Goal: Task Accomplishment & Management: Use online tool/utility

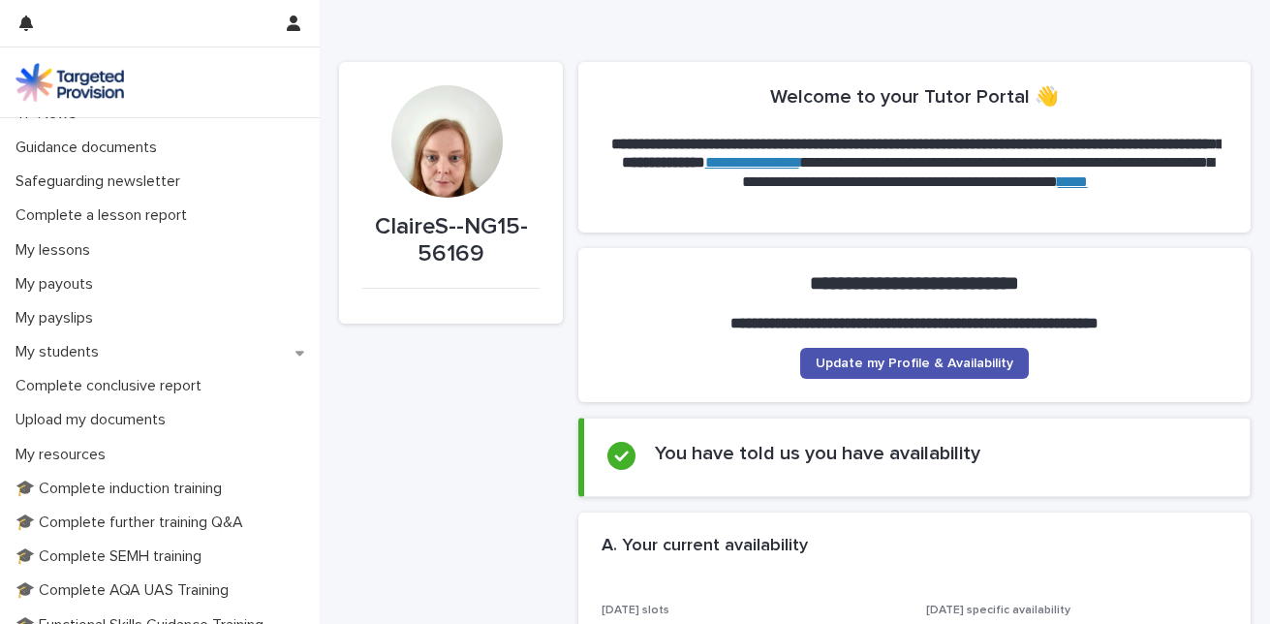
scroll to position [169, 0]
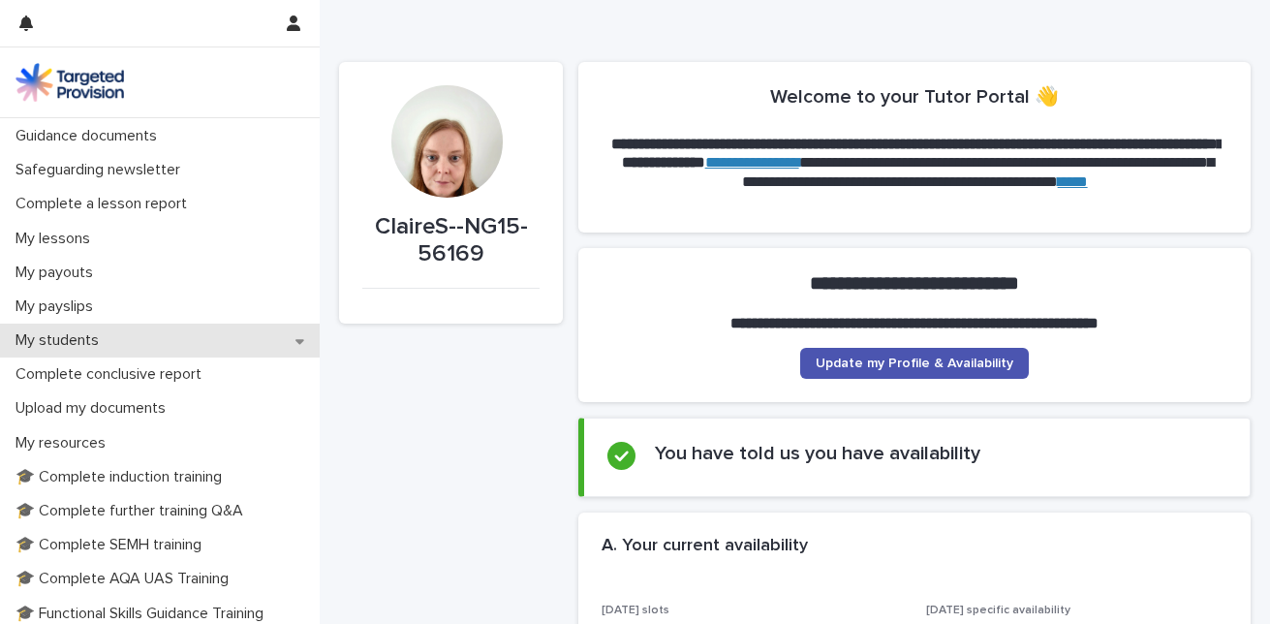
click at [46, 338] on p "My students" at bounding box center [61, 340] width 107 height 18
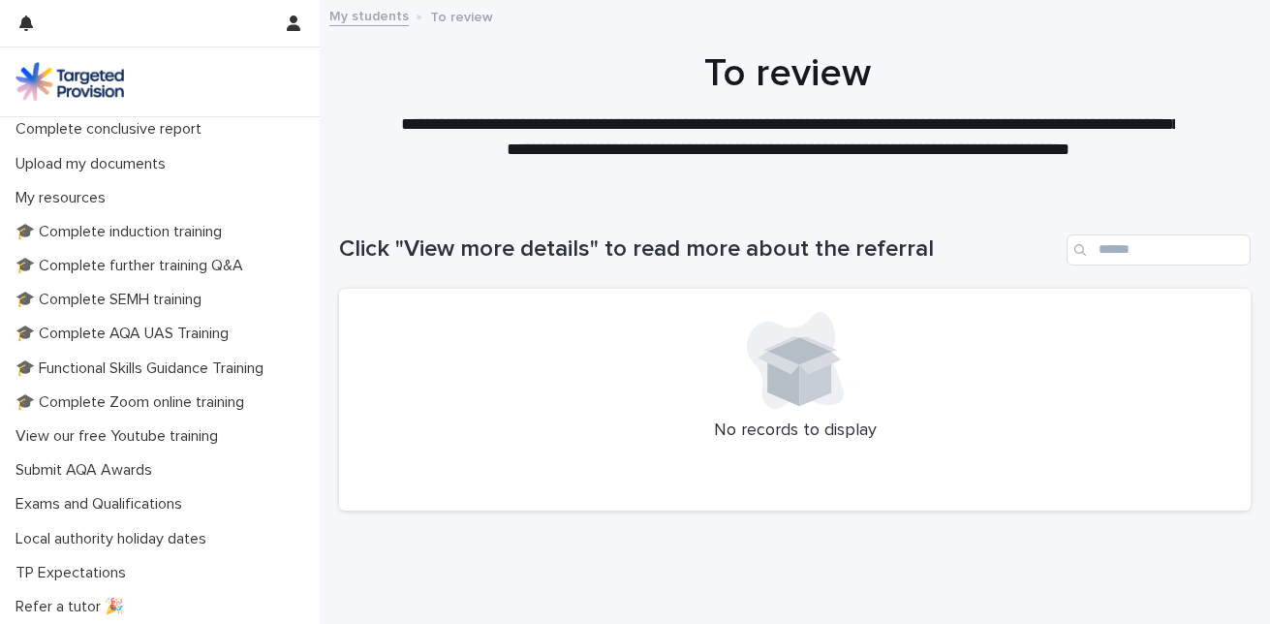
scroll to position [619, 0]
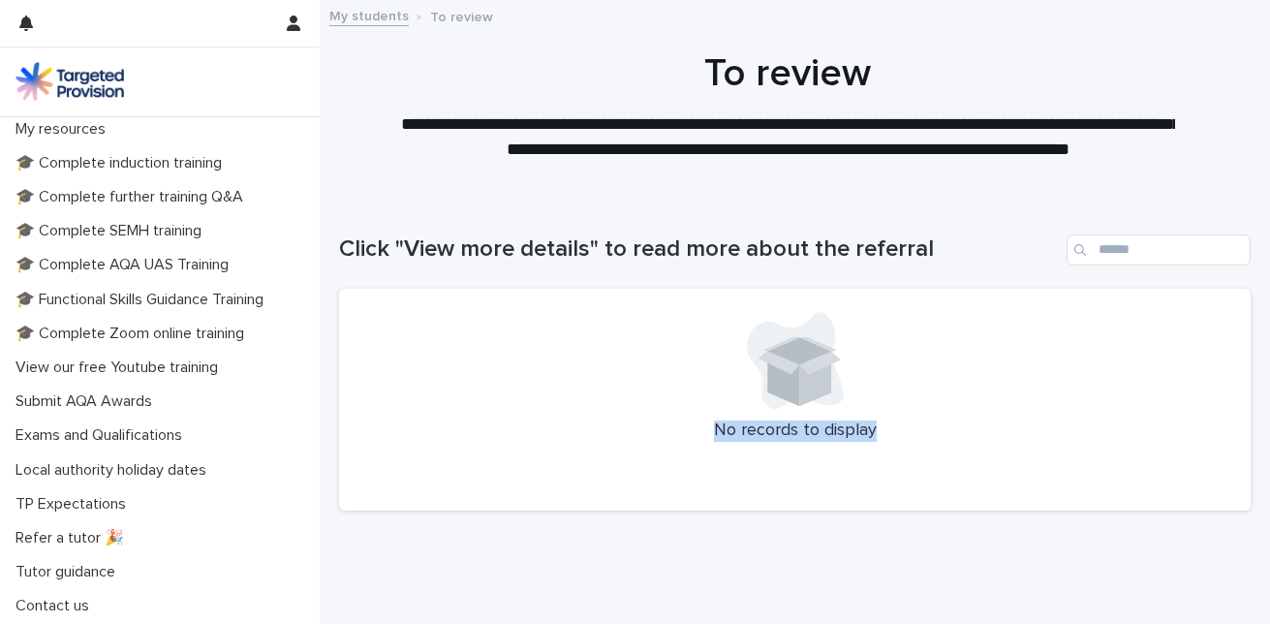
drag, startPoint x: 320, startPoint y: 600, endPoint x: 327, endPoint y: 404, distance: 195.9
click at [327, 404] on div "Loading... Saving… Loading... Saving… Click "View more details" to read more ab…" at bounding box center [795, 410] width 950 height 428
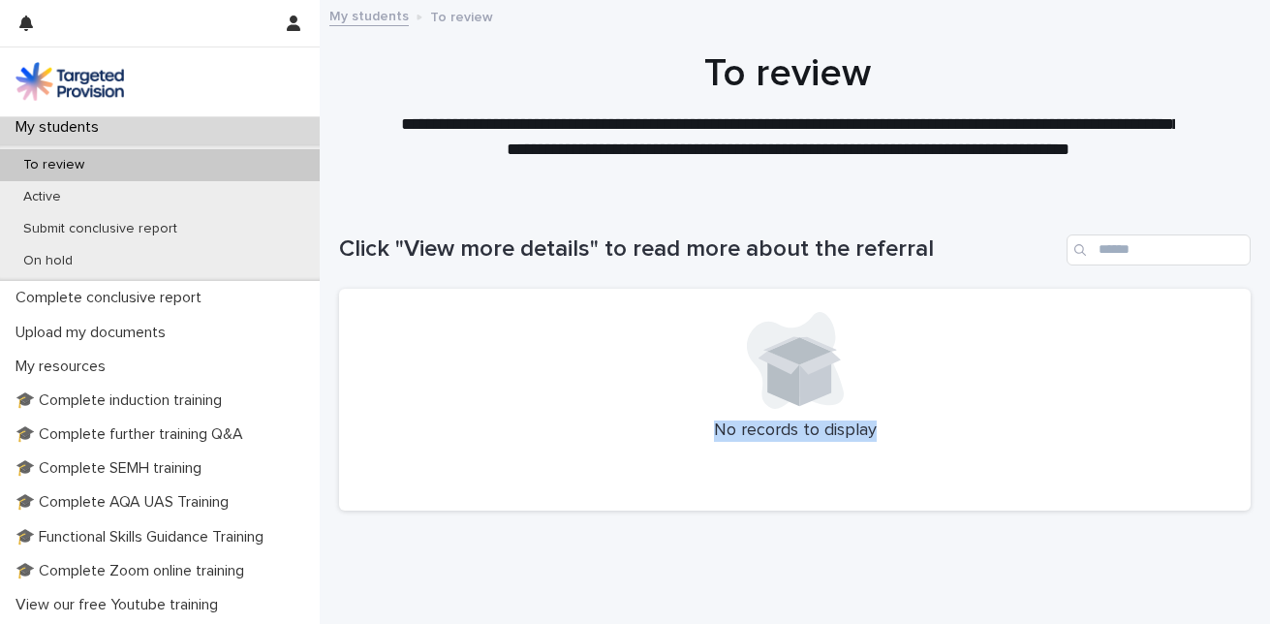
scroll to position [267, 0]
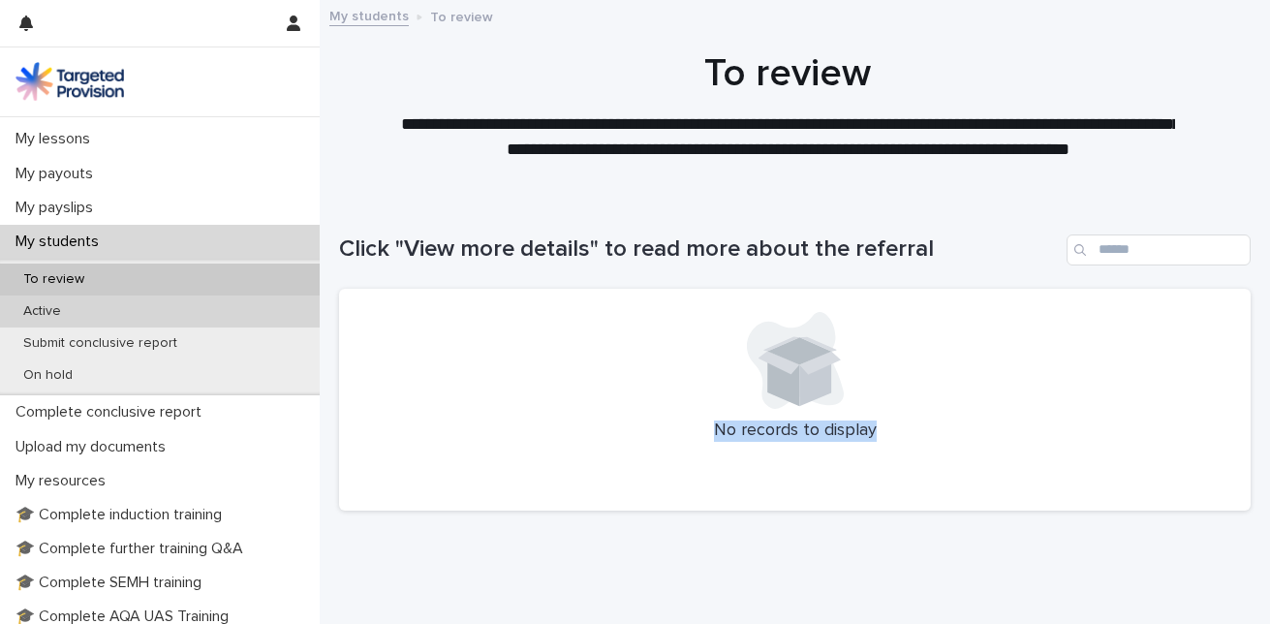
click at [66, 323] on div "Active" at bounding box center [160, 312] width 320 height 32
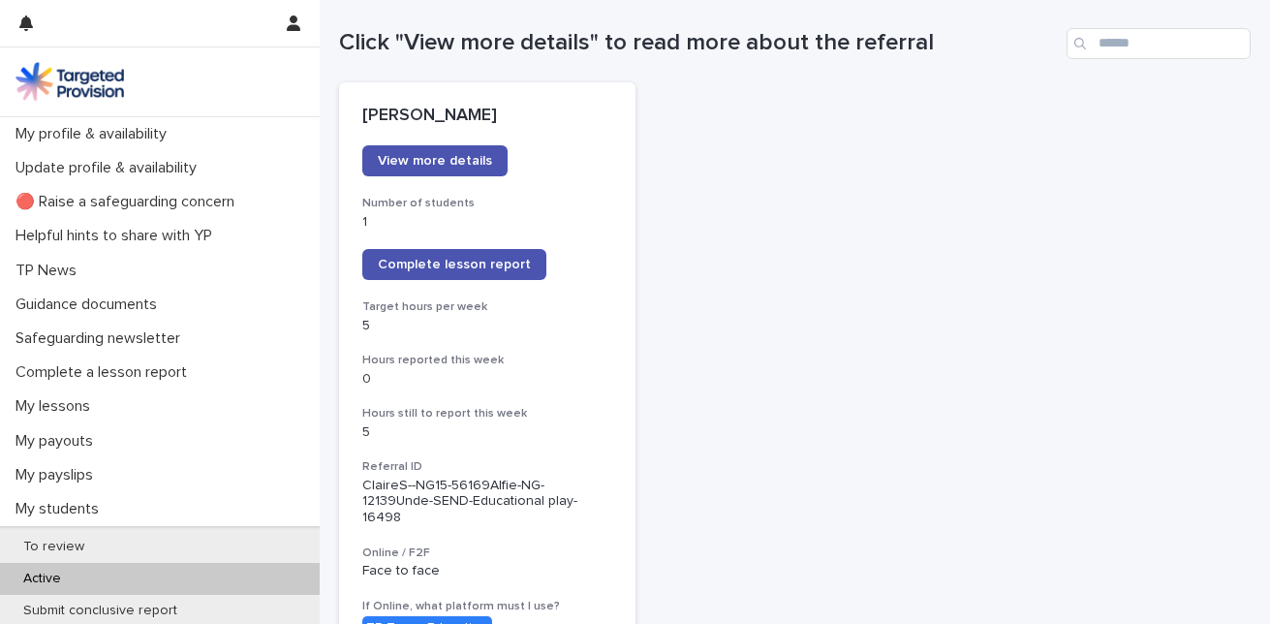
scroll to position [215, 0]
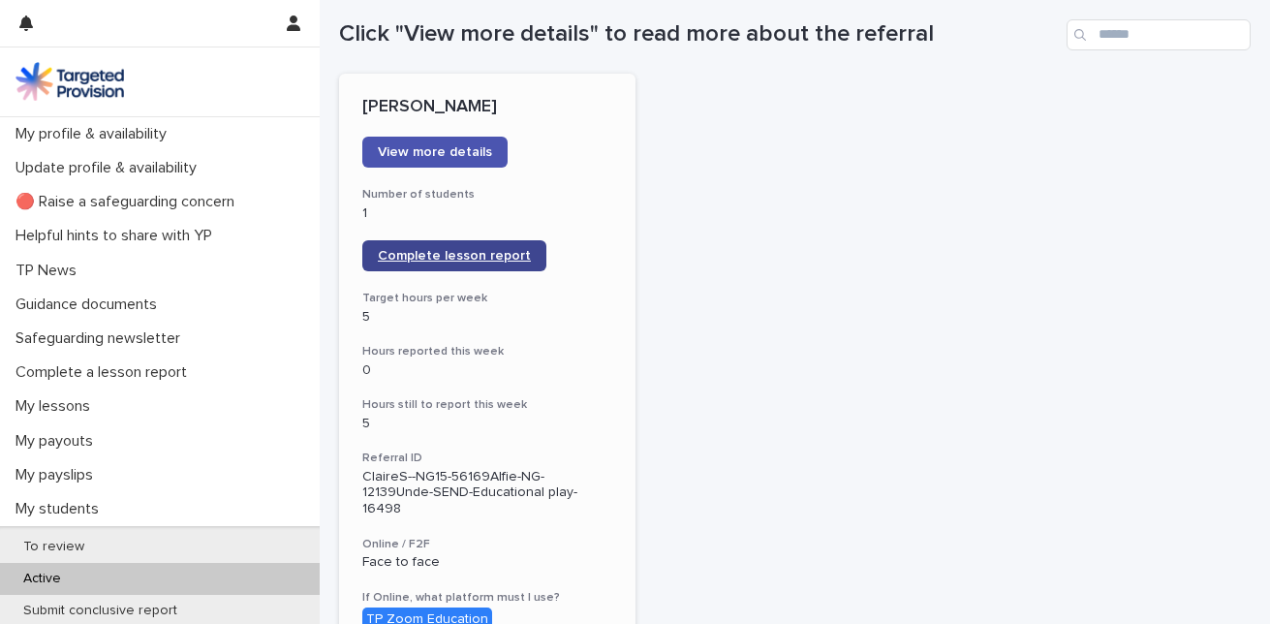
click at [478, 252] on span "Complete lesson report" at bounding box center [454, 256] width 153 height 14
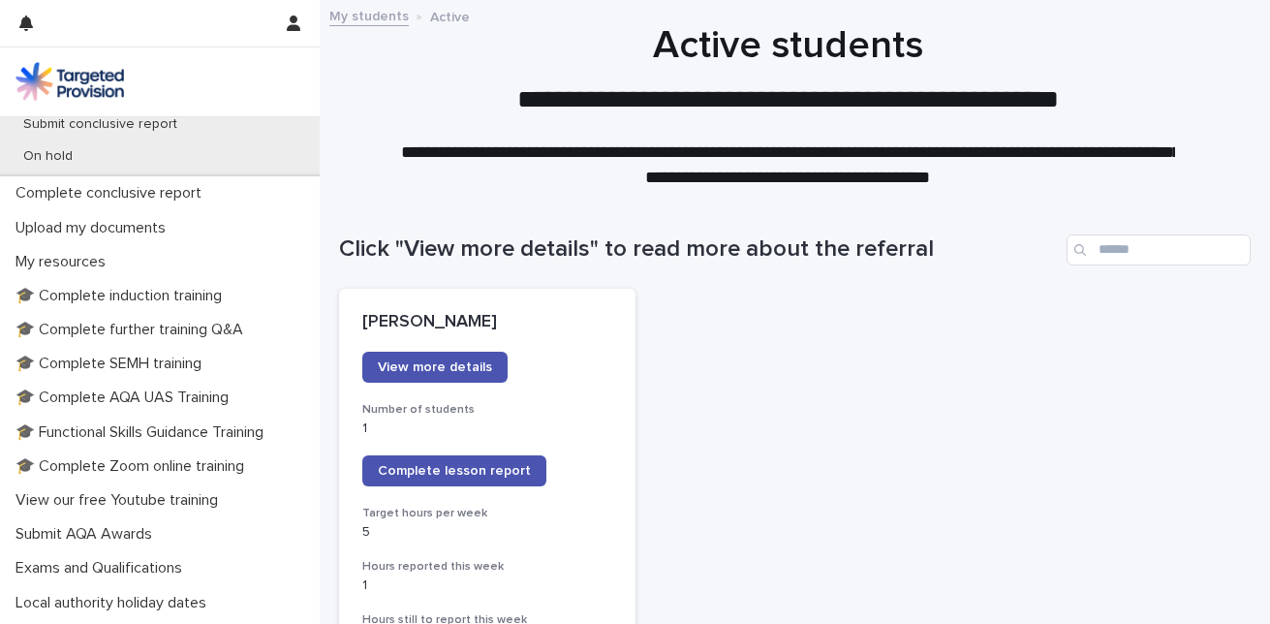
scroll to position [489, 0]
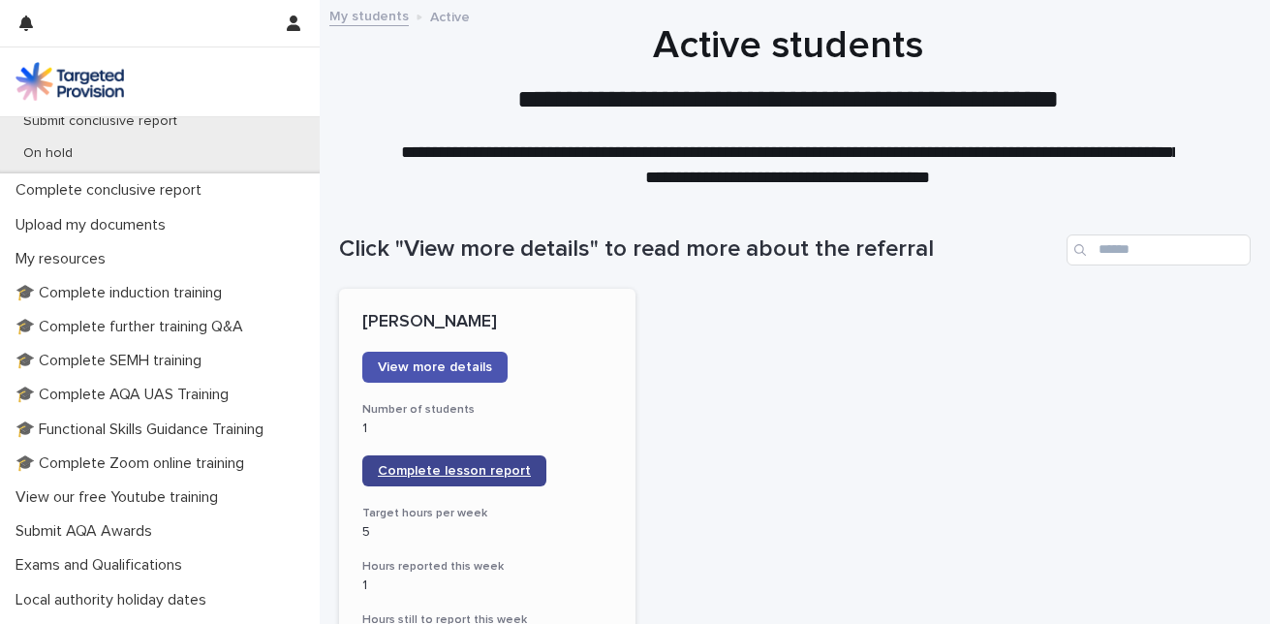
click at [480, 480] on link "Complete lesson report" at bounding box center [454, 470] width 184 height 31
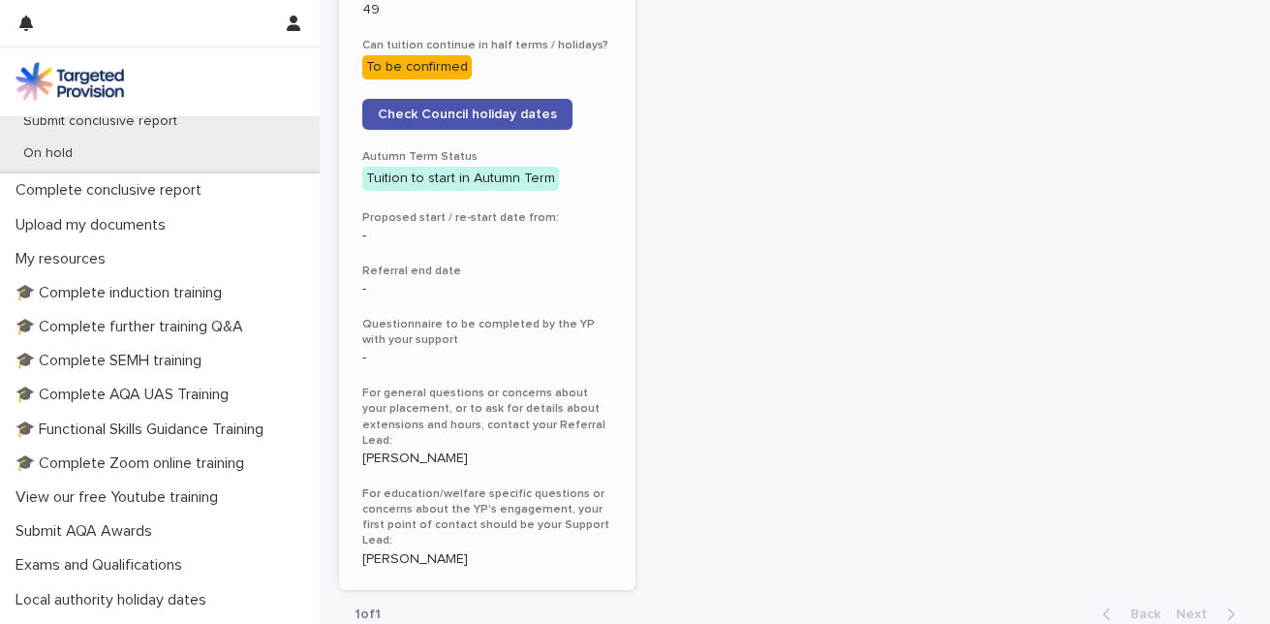
scroll to position [1028, 0]
